Goal: Task Accomplishment & Management: Use online tool/utility

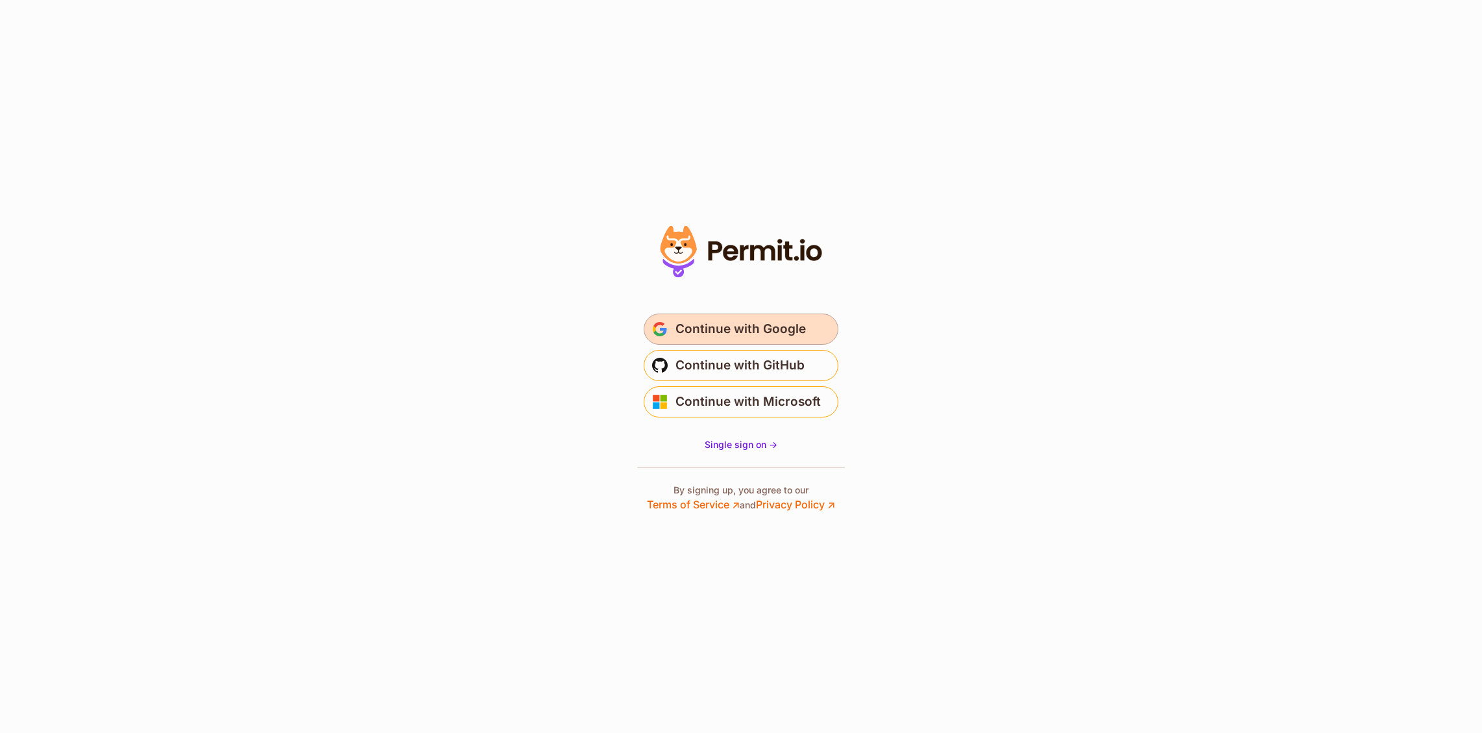
click at [729, 319] on span "Continue with Google" at bounding box center [740, 329] width 130 height 21
click at [748, 329] on span "Continue with Google" at bounding box center [740, 329] width 130 height 21
click at [782, 319] on span "Continue with Google" at bounding box center [740, 329] width 130 height 21
click at [768, 323] on span "Continue with Google" at bounding box center [740, 329] width 130 height 21
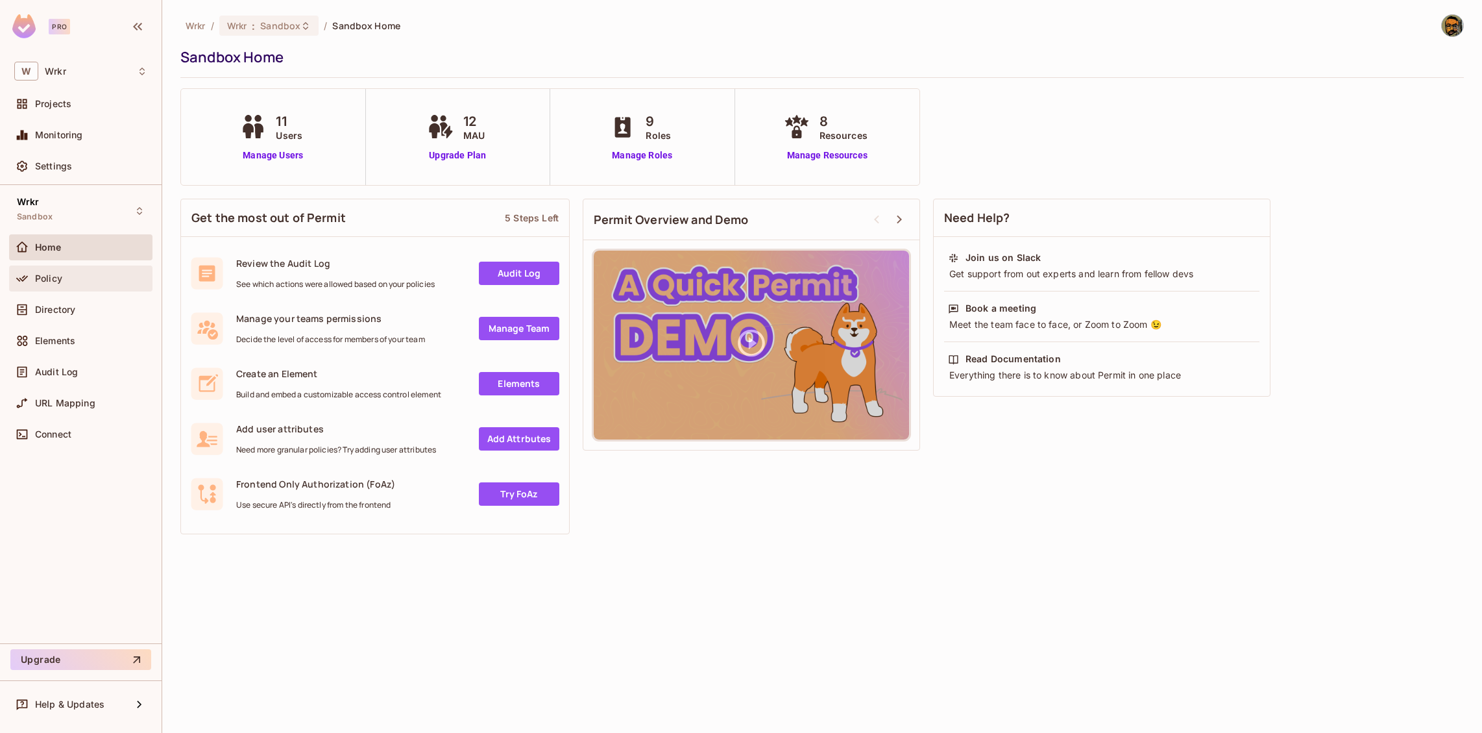
click at [122, 267] on div "Policy" at bounding box center [80, 278] width 143 height 26
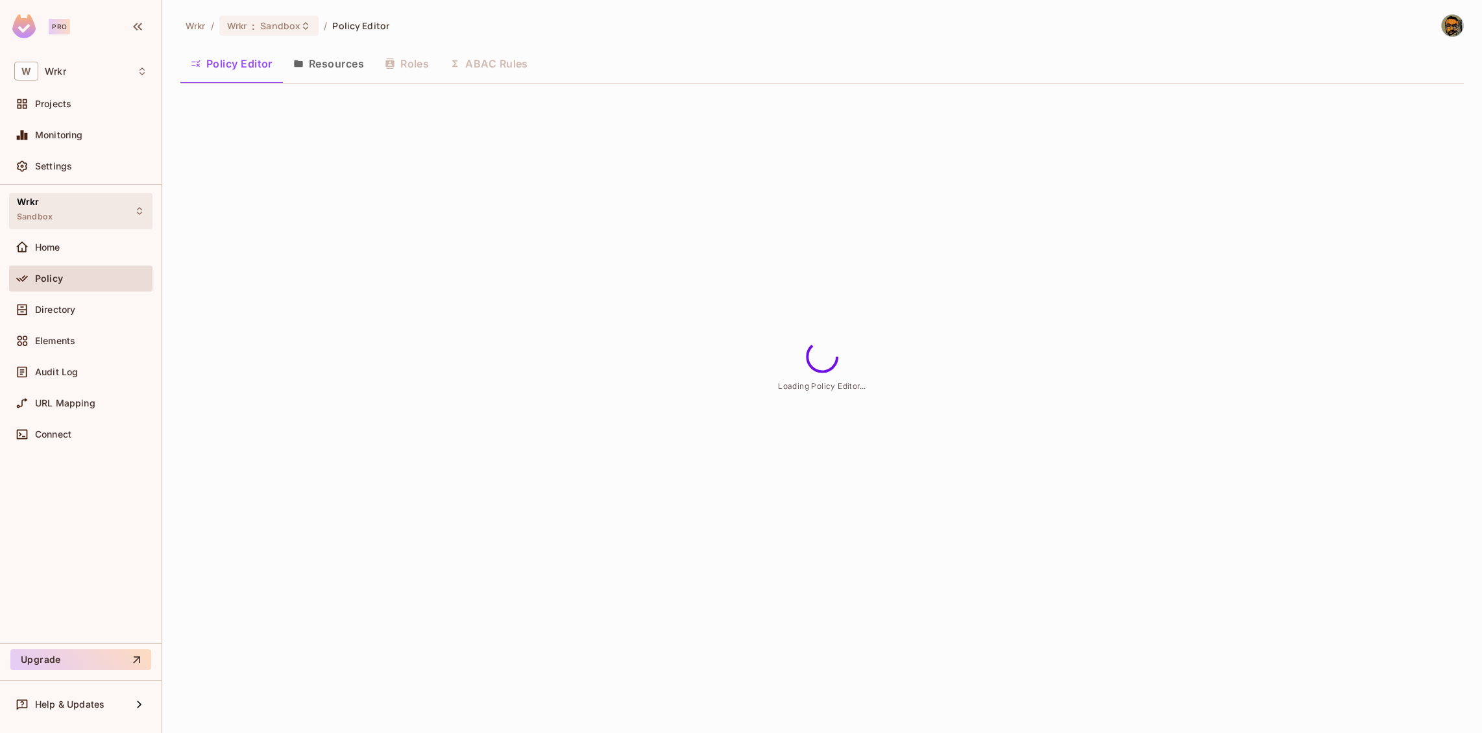
click at [110, 206] on div "Wrkr Sandbox" at bounding box center [80, 211] width 143 height 36
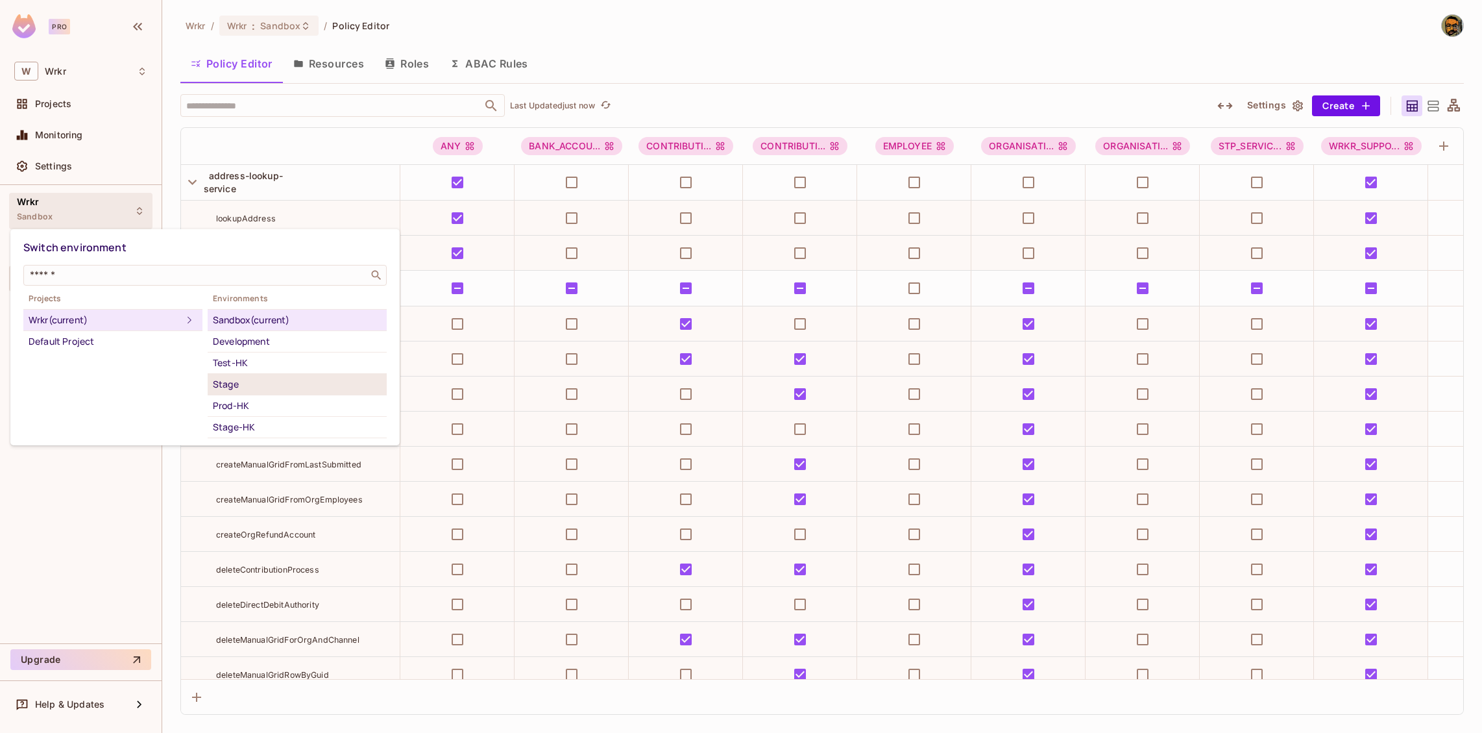
scroll to position [136, 0]
click at [278, 314] on div "Test" at bounding box center [297, 313] width 169 height 16
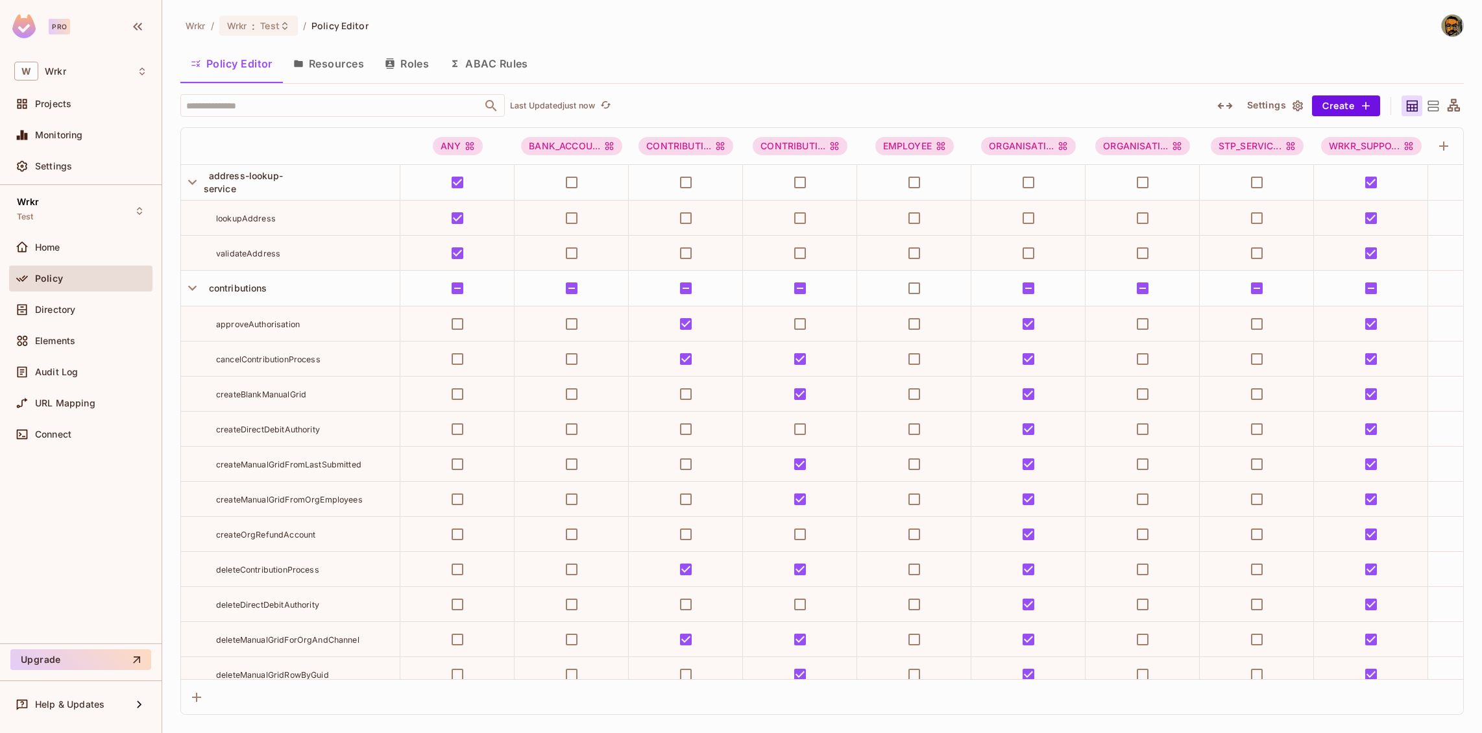
click at [651, 50] on div "Policy Editor Resources Roles ABAC Rules" at bounding box center [821, 63] width 1283 height 32
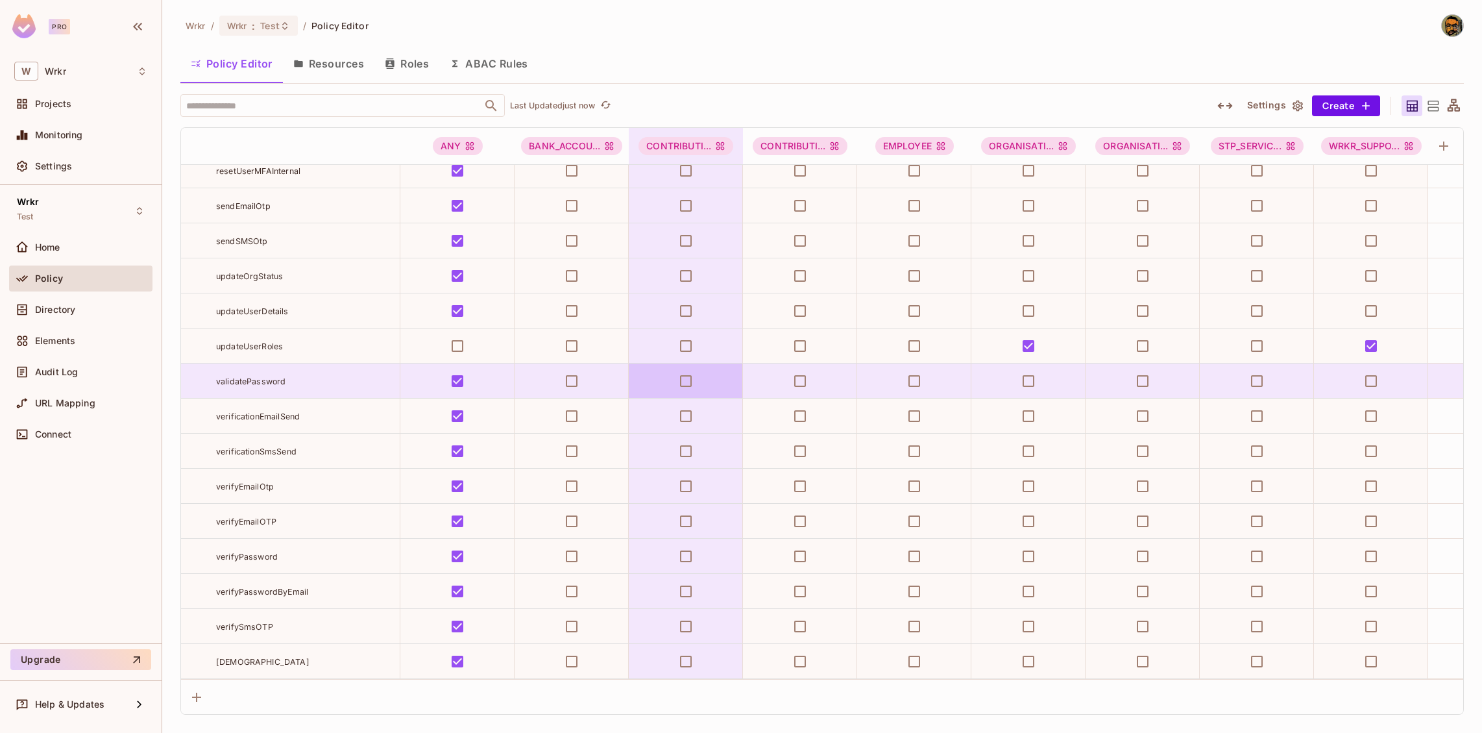
scroll to position [13157, 0]
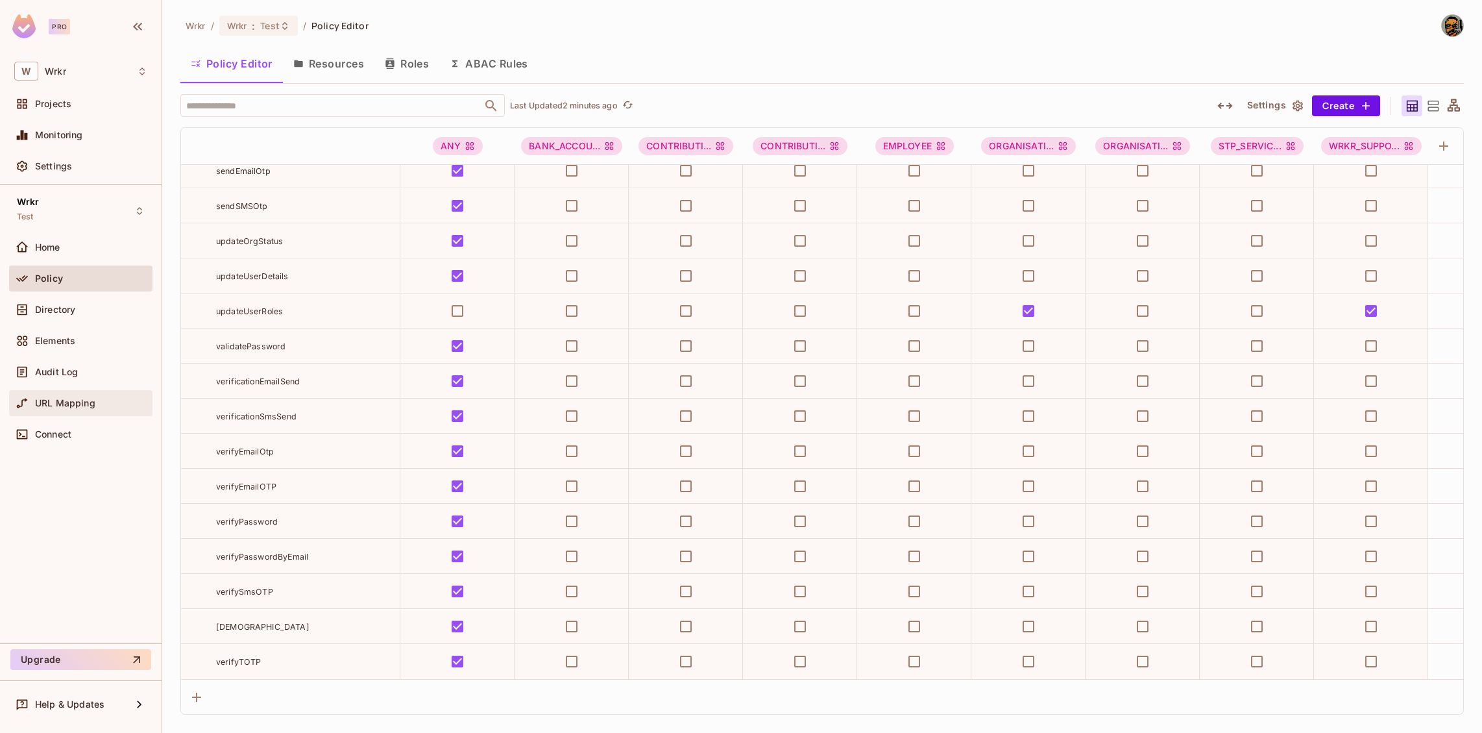
click at [66, 407] on span "URL Mapping" at bounding box center [65, 403] width 60 height 10
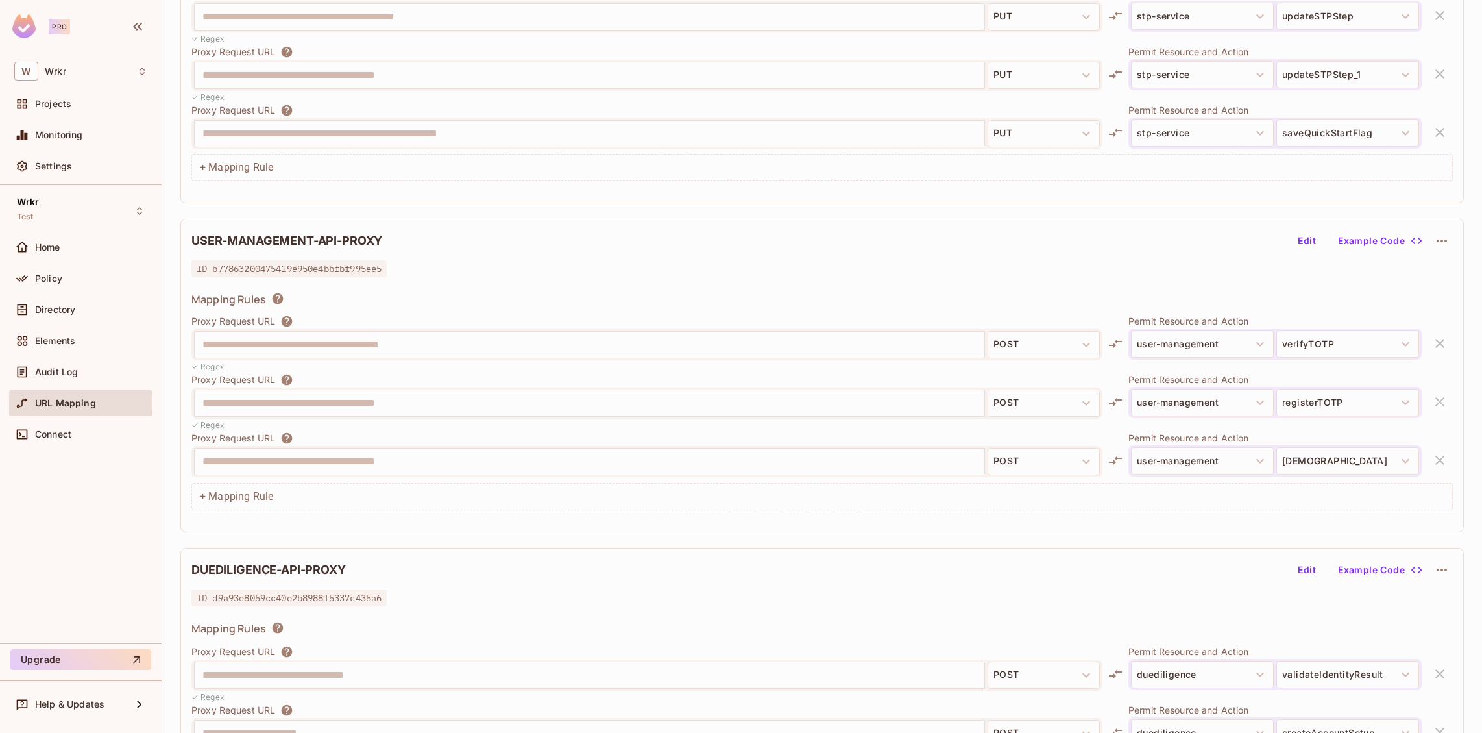
scroll to position [2054, 0]
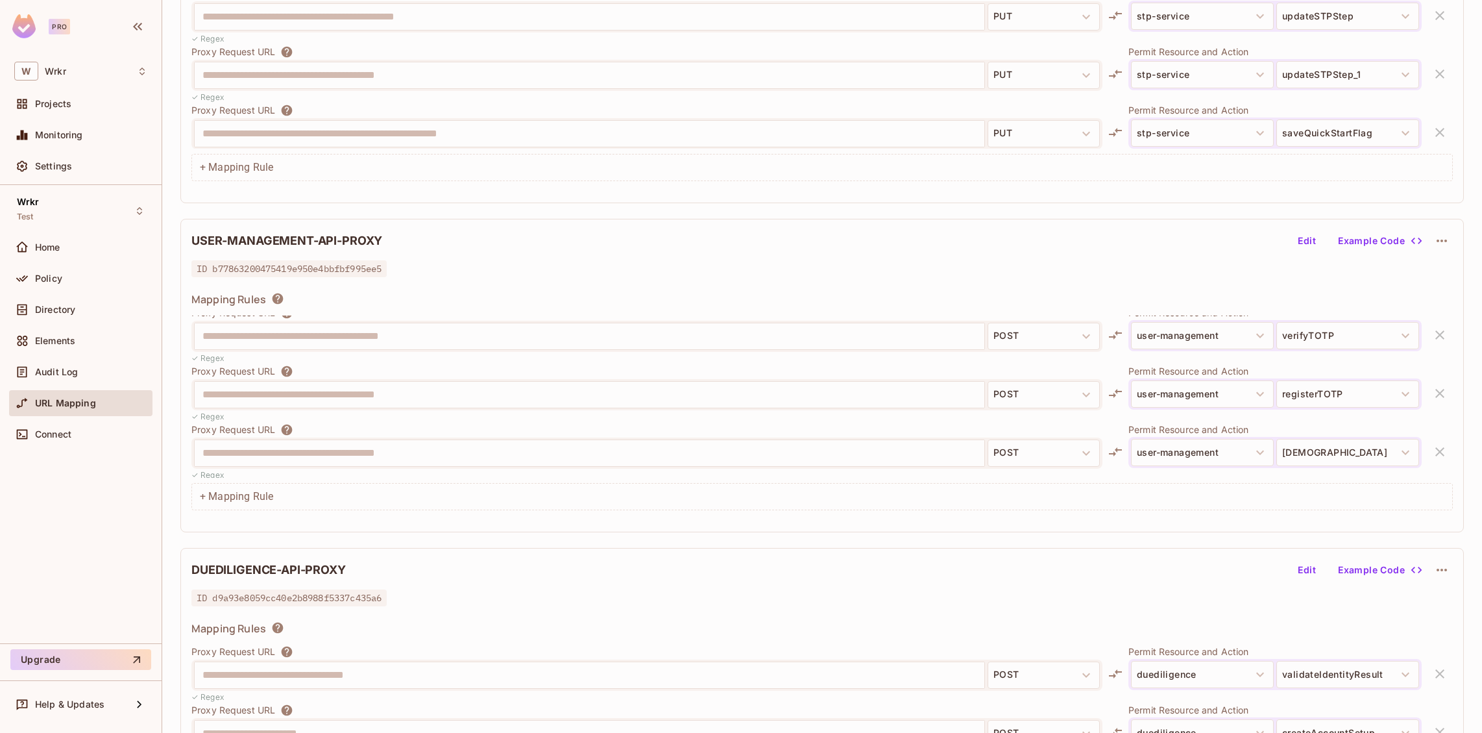
click at [93, 264] on div "Home" at bounding box center [80, 249] width 143 height 31
click at [84, 274] on div "Policy" at bounding box center [91, 278] width 112 height 10
